Goal: Find specific page/section: Find specific page/section

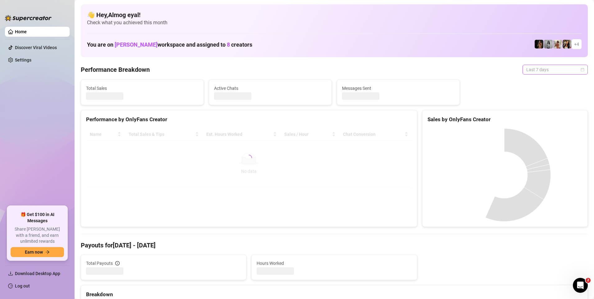
click at [527, 70] on span "Last 7 days" at bounding box center [556, 69] width 58 height 9
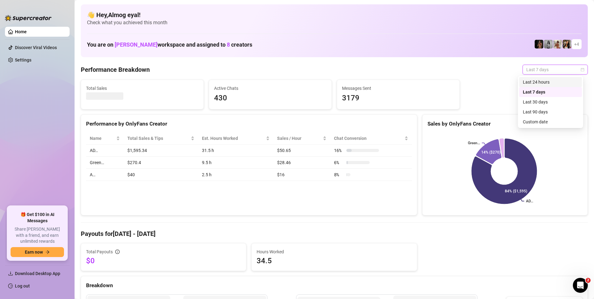
click at [534, 81] on div "Last 24 hours" at bounding box center [550, 82] width 55 height 7
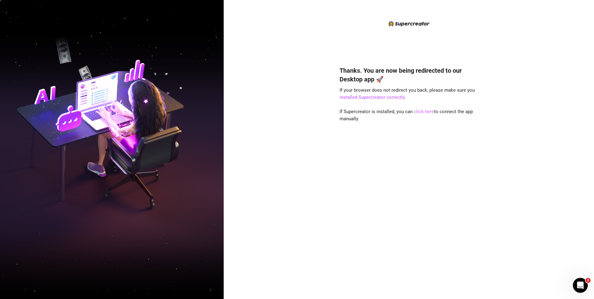
click at [418, 109] on link "click here" at bounding box center [424, 112] width 20 height 6
